Goal: Find specific page/section: Find specific page/section

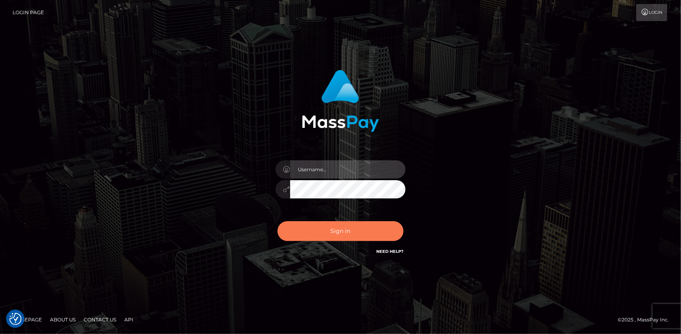
type input "Eduard Gavrilescu"
click at [330, 232] on button "Sign in" at bounding box center [341, 232] width 126 height 20
type input "Eduard Gavrilescu"
click at [330, 232] on button "Sign in" at bounding box center [341, 232] width 126 height 20
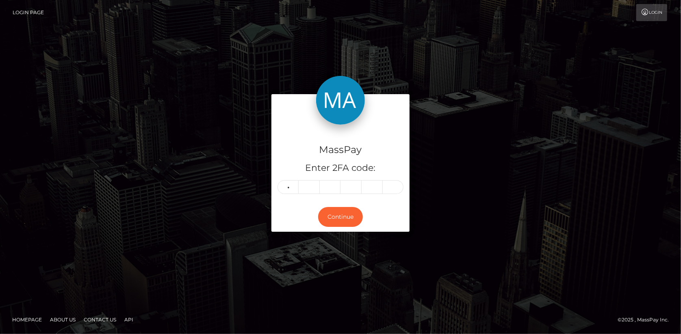
type input "1"
type input "0"
type input "9"
type input "2"
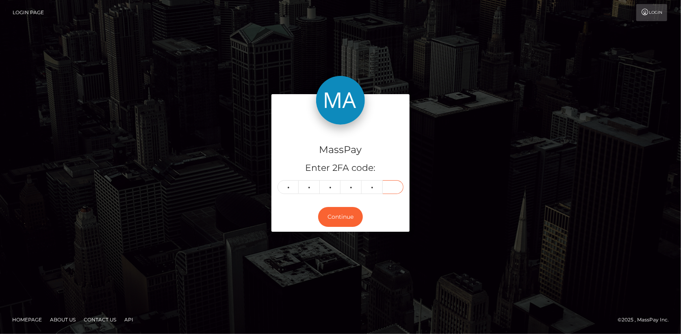
type input "8"
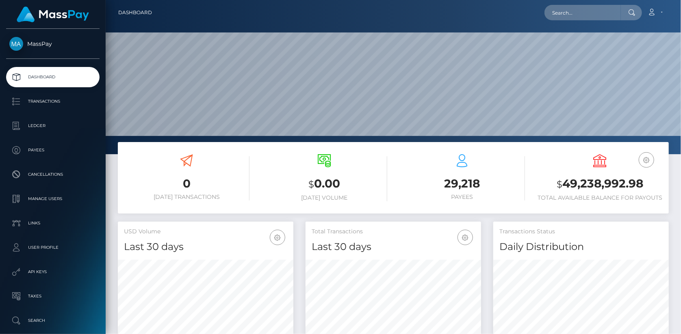
scroll to position [144, 176]
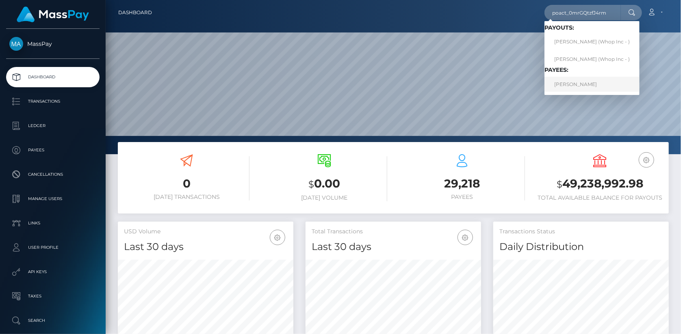
type input "poact_0mrGQtzfJ4rm"
click at [569, 86] on link "HARPREET SINGH Kumar" at bounding box center [592, 84] width 95 height 15
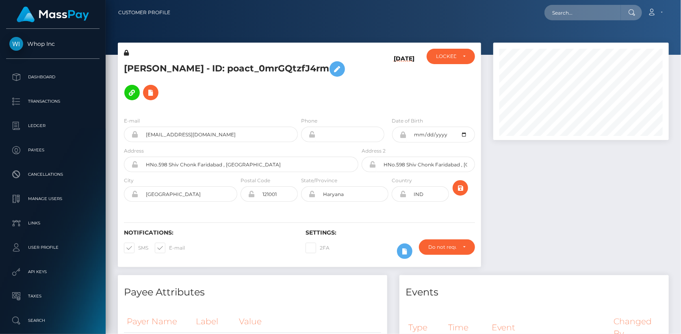
scroll to position [98, 176]
click at [190, 59] on h5 "[PERSON_NAME] - ID: poact_0mrGQtzfJ4rm" at bounding box center [239, 80] width 230 height 47
copy h5 "[PERSON_NAME] - ID: poact_0mrGQtzfJ4rm"
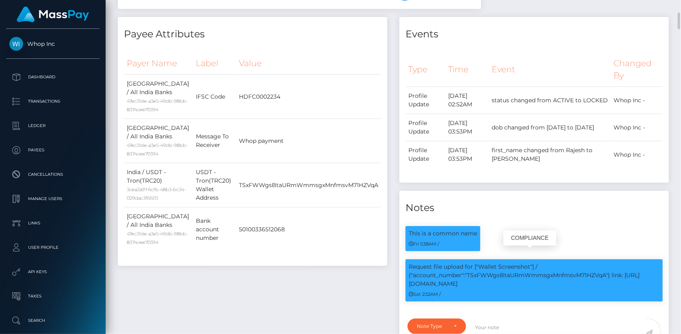
click at [492, 265] on p "Request file upload for ["Wallet Screenshot"] / {"account_number":"TSxFWWgsBtaU…" at bounding box center [534, 276] width 251 height 26
copy p "TSxFWWgsBtaURmWmmsgxMnfmsvM71HZVqA"
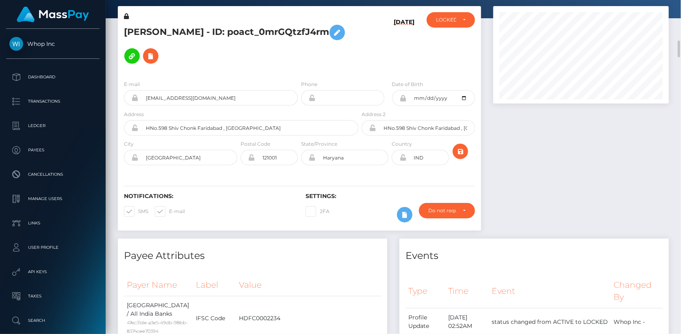
scroll to position [0, 0]
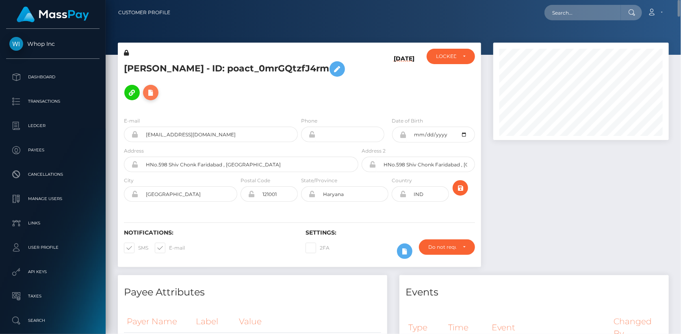
click at [159, 85] on button at bounding box center [150, 92] width 15 height 15
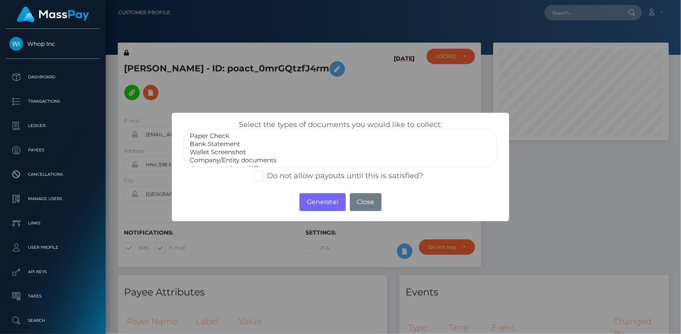
select select "Wallet Screenshot"
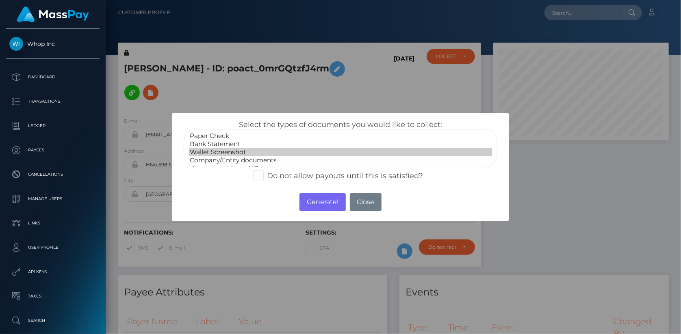
click at [232, 148] on option "Wallet Screenshot" at bounding box center [340, 152] width 303 height 8
drag, startPoint x: 315, startPoint y: 204, endPoint x: 72, endPoint y: 0, distance: 317.3
click at [315, 204] on button "Generate!" at bounding box center [323, 202] width 46 height 18
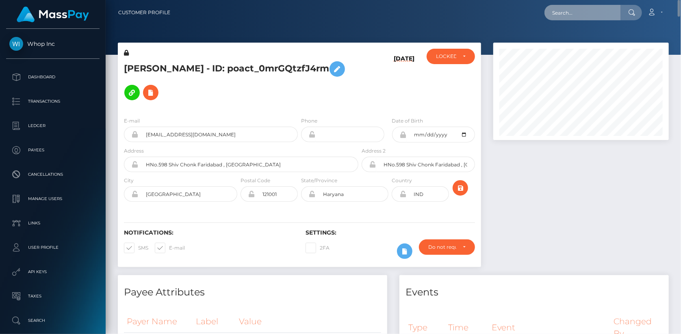
click at [552, 11] on input "text" at bounding box center [583, 12] width 76 height 15
paste input "8561ec6b-b9cb-4368-b5a8-dbf756b8704b"
paste input "f2693a01-404c-46ad-845c-a879368e1687"
click at [562, 13] on input "f2693a01-404c-46ad-845c-a879368e1687" at bounding box center [583, 12] width 76 height 15
paste input "willchill32@aol.com"
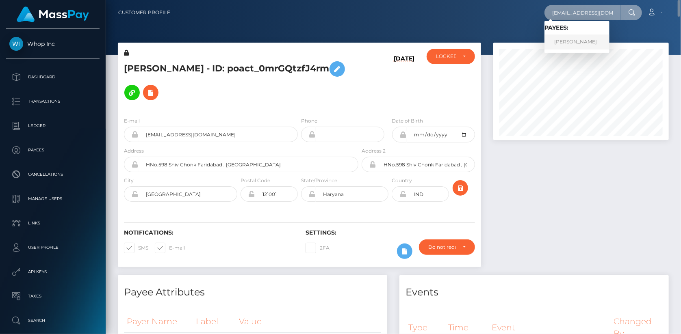
type input "willchill32@aol.com"
click at [568, 39] on link "WILLIE B SEARS JR" at bounding box center [577, 42] width 65 height 15
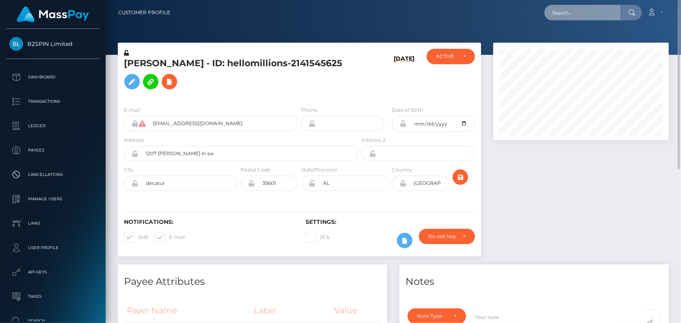
click at [555, 10] on input "text" at bounding box center [583, 12] width 76 height 15
paste input "6d301327-b200-4107-b4b1-68c72271926e"
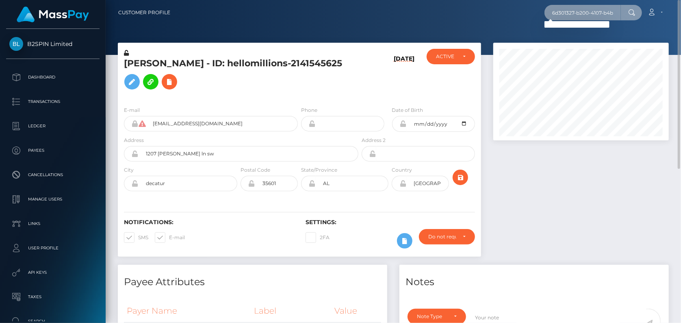
click at [593, 11] on input "6d301327-b200-4107-b4b1-68c72271926e" at bounding box center [583, 12] width 76 height 15
paste input "pout_o6z1Ct9CwVBSs"
paste input "act_AqTnE9lXdRyz"
type input "poact_AqTnE9lXdRyz"
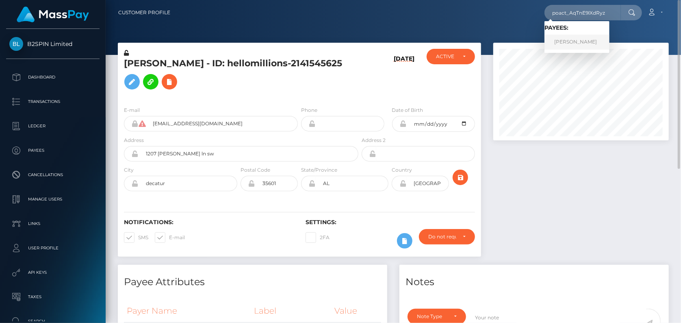
click at [572, 46] on link "CHRISTINA MARIE CHANDLER" at bounding box center [577, 42] width 65 height 15
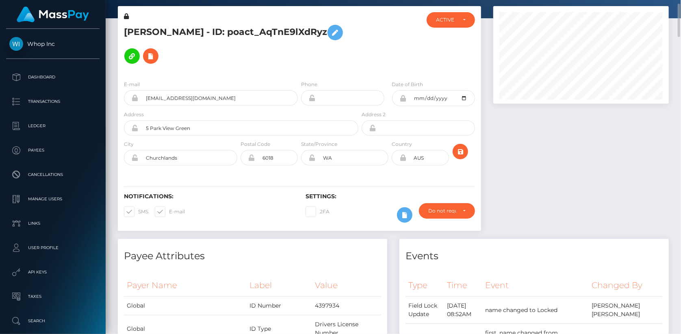
scroll to position [74, 0]
